Goal: Check status: Check status

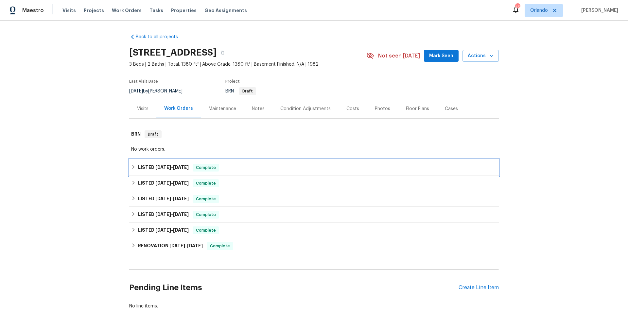
click at [230, 168] on div "LISTED [DATE] - [DATE] Complete" at bounding box center [314, 168] width 366 height 8
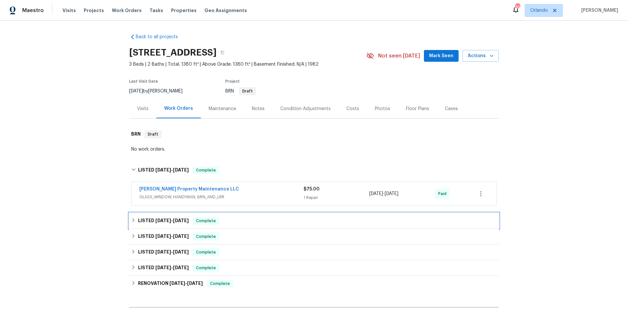
click at [240, 223] on div "LISTED [DATE] - [DATE] Complete" at bounding box center [314, 221] width 366 height 8
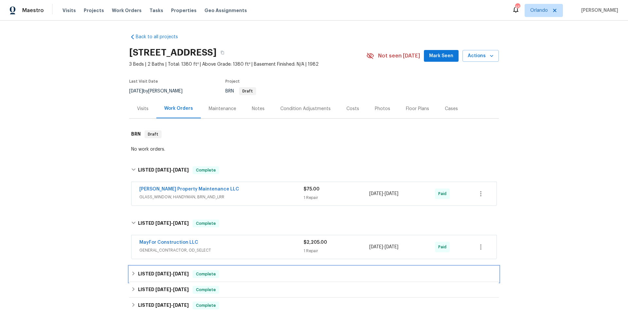
click at [242, 272] on div "LISTED [DATE] - [DATE] Complete" at bounding box center [314, 275] width 366 height 8
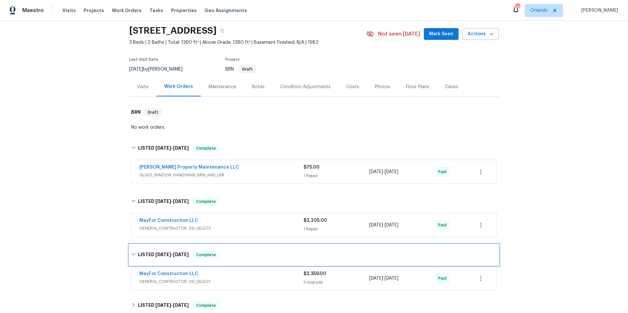
scroll to position [54, 0]
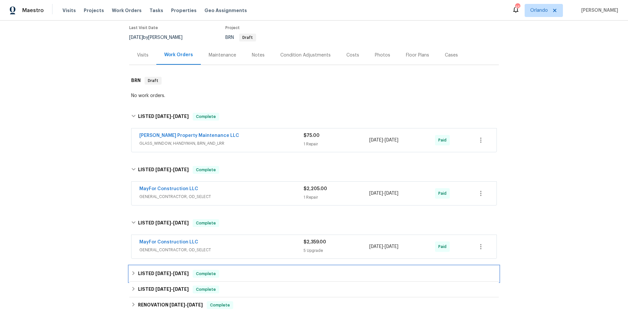
click at [249, 273] on div "LISTED [DATE] - [DATE] Complete" at bounding box center [314, 274] width 366 height 8
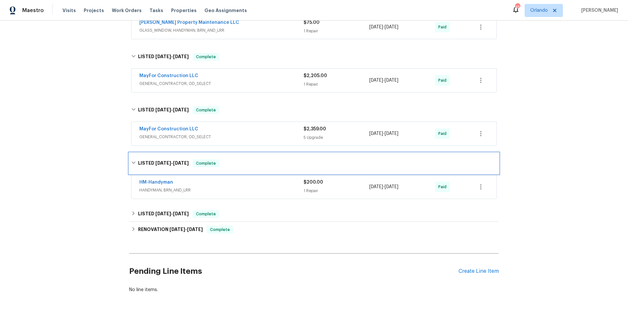
scroll to position [172, 0]
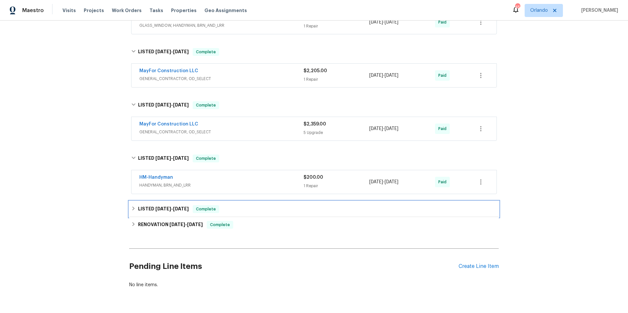
click at [268, 211] on div "LISTED [DATE] - [DATE] Complete" at bounding box center [314, 209] width 366 height 8
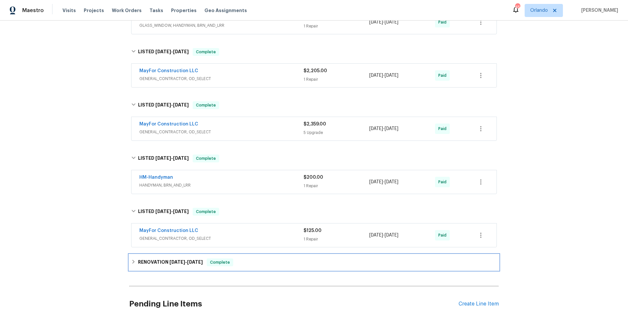
click at [263, 262] on div "RENOVATION [DATE] - [DATE] Complete" at bounding box center [314, 263] width 366 height 8
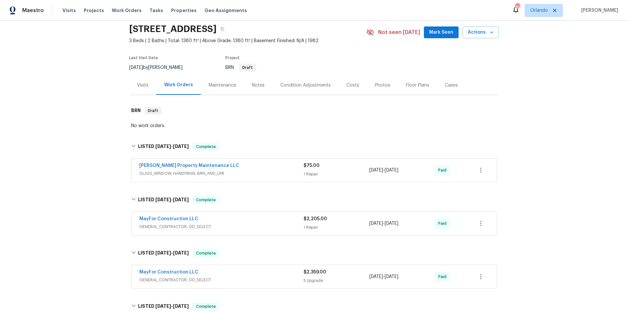
scroll to position [0, 0]
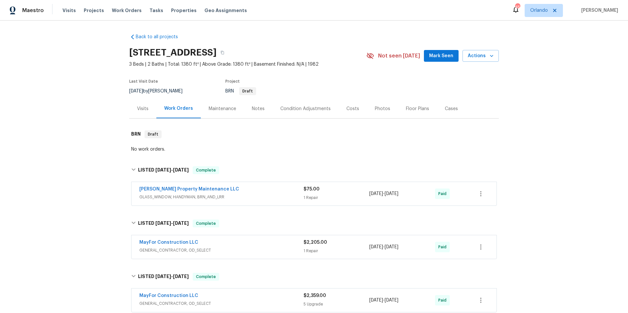
click at [142, 109] on div "Visits" at bounding box center [142, 109] width 11 height 7
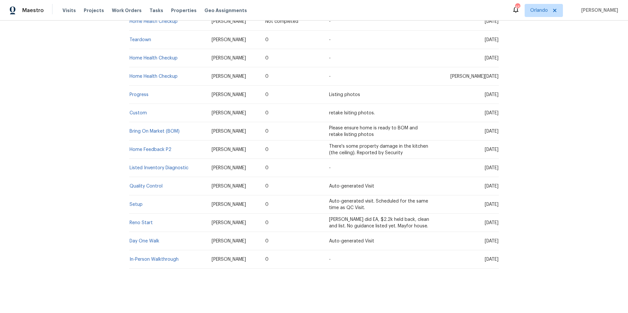
scroll to position [160, 0]
click at [166, 257] on link "In-Person Walkthrough" at bounding box center [154, 259] width 49 height 5
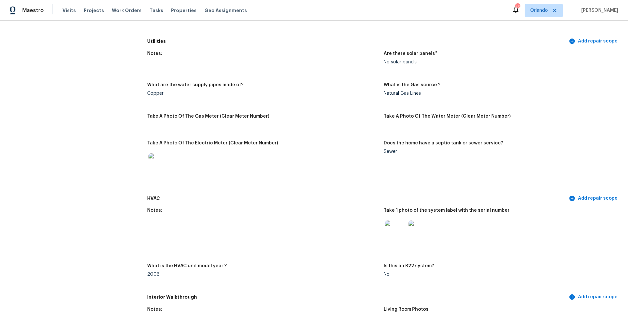
scroll to position [555, 0]
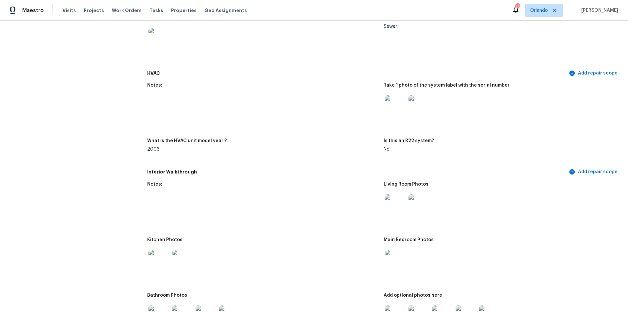
click at [418, 106] on img at bounding box center [419, 106] width 21 height 21
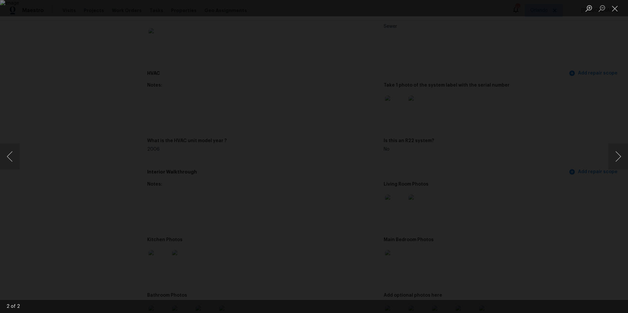
click at [523, 108] on div "Lightbox" at bounding box center [314, 156] width 628 height 313
